Goal: Check status: Check status

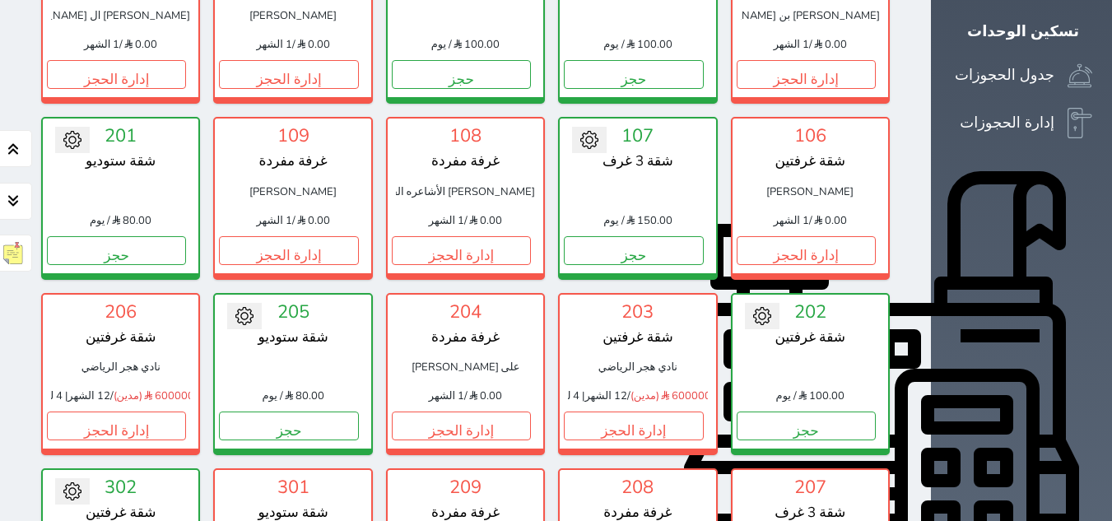
scroll to position [329, 0]
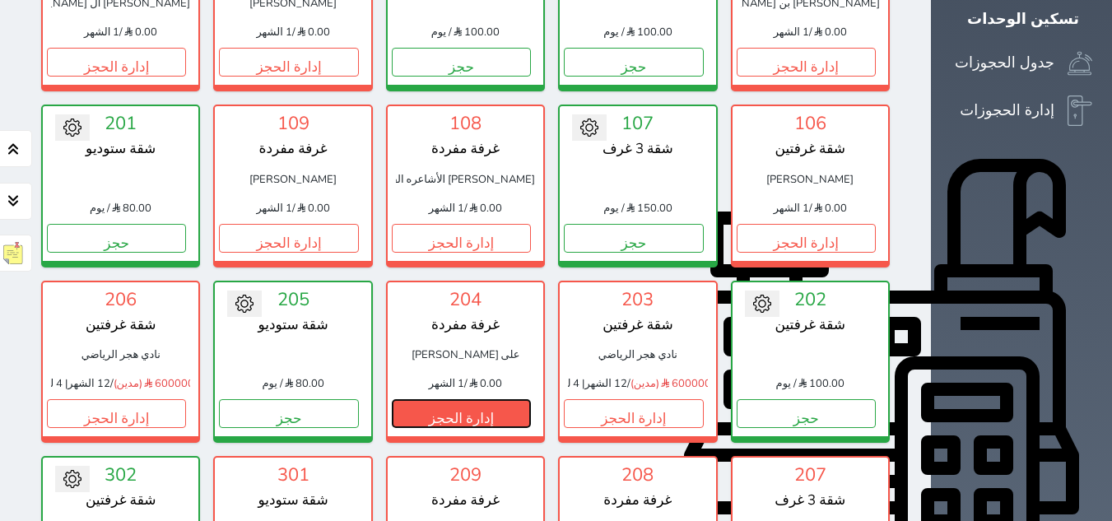
click at [531, 399] on button "إدارة الحجز" at bounding box center [461, 413] width 139 height 29
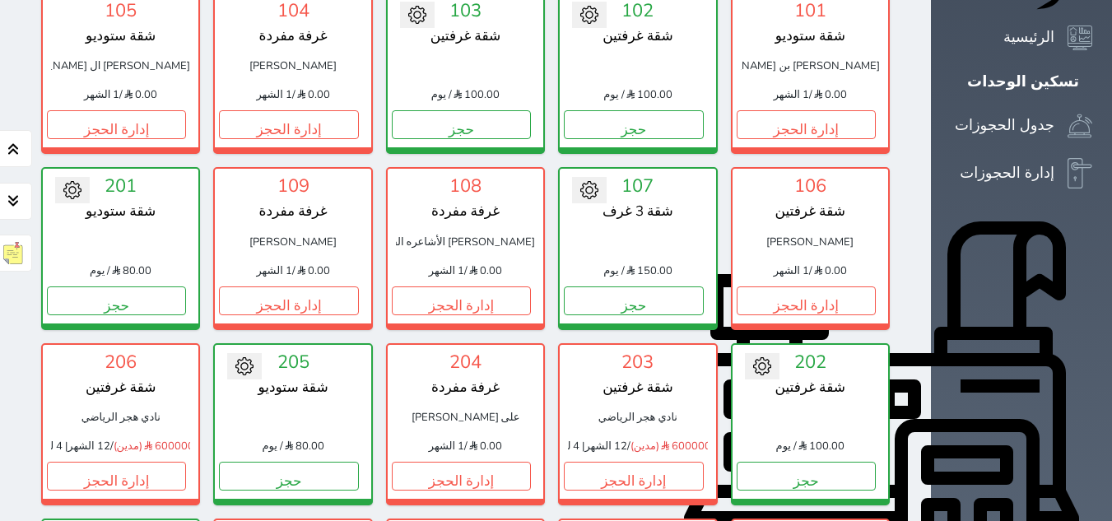
scroll to position [411, 0]
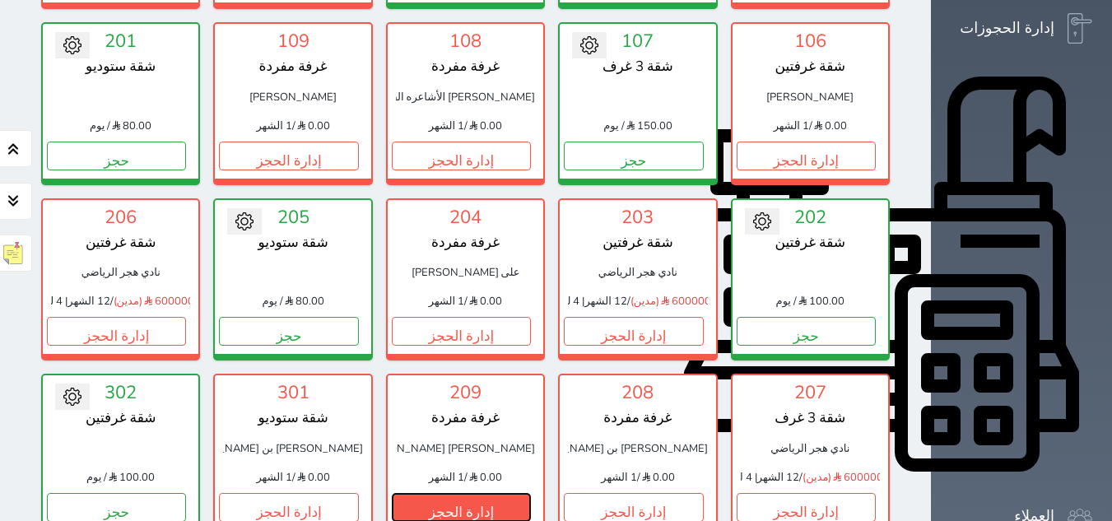
click at [392, 493] on button "إدارة الحجز" at bounding box center [461, 507] width 139 height 29
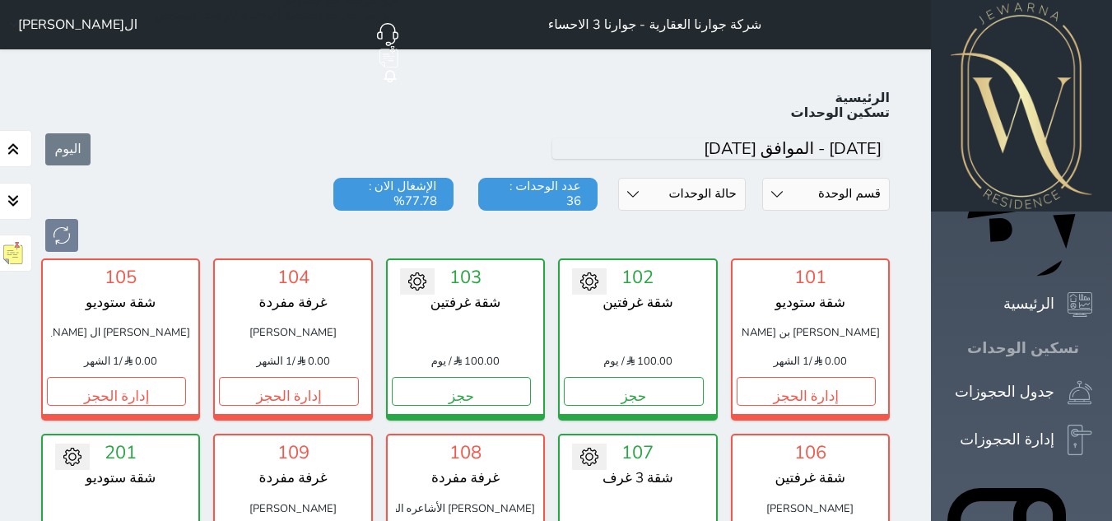
scroll to position [64, 0]
